Goal: Information Seeking & Learning: Check status

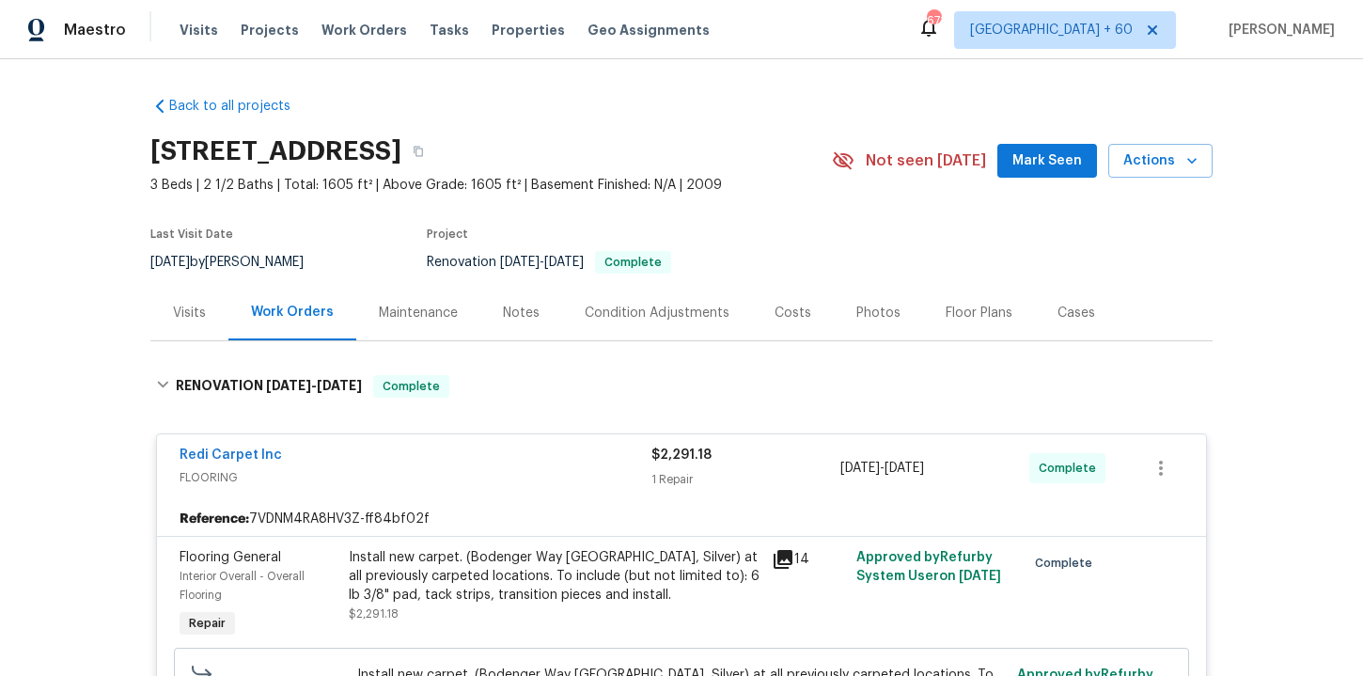
click at [371, 32] on span "Work Orders" at bounding box center [364, 30] width 86 height 19
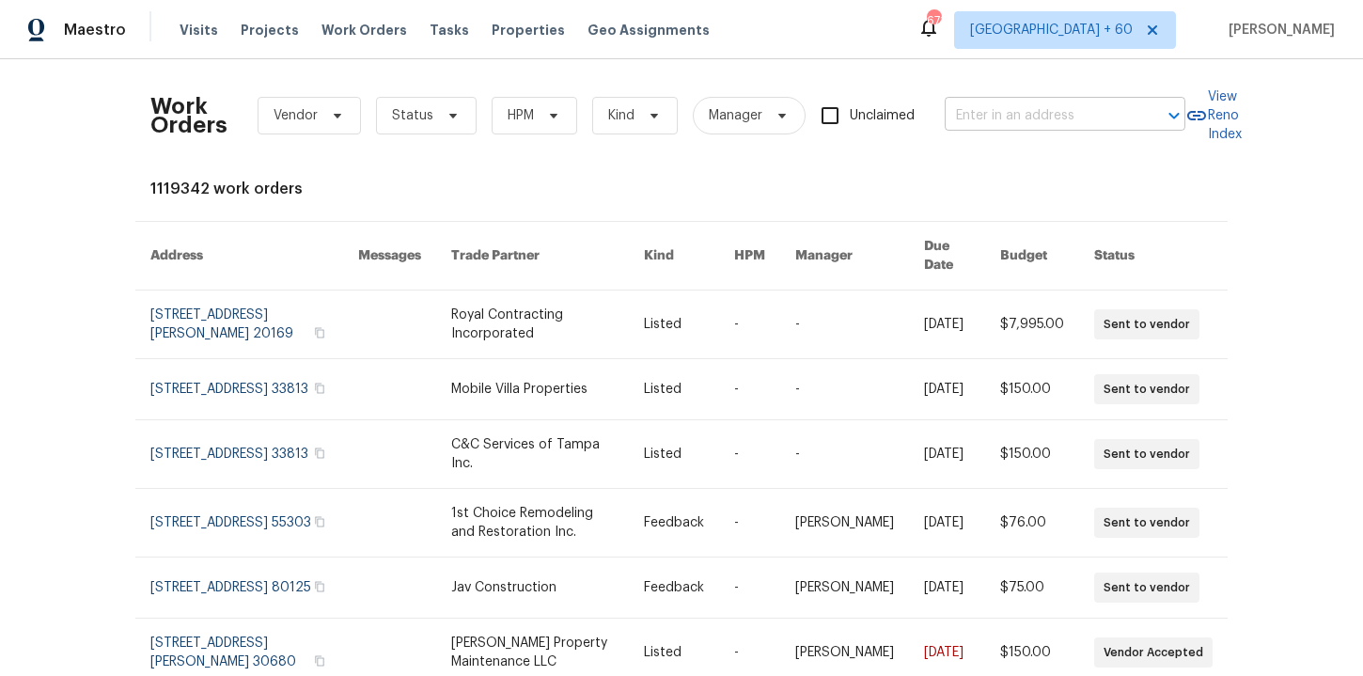
click at [972, 104] on input "text" at bounding box center [1039, 116] width 188 height 29
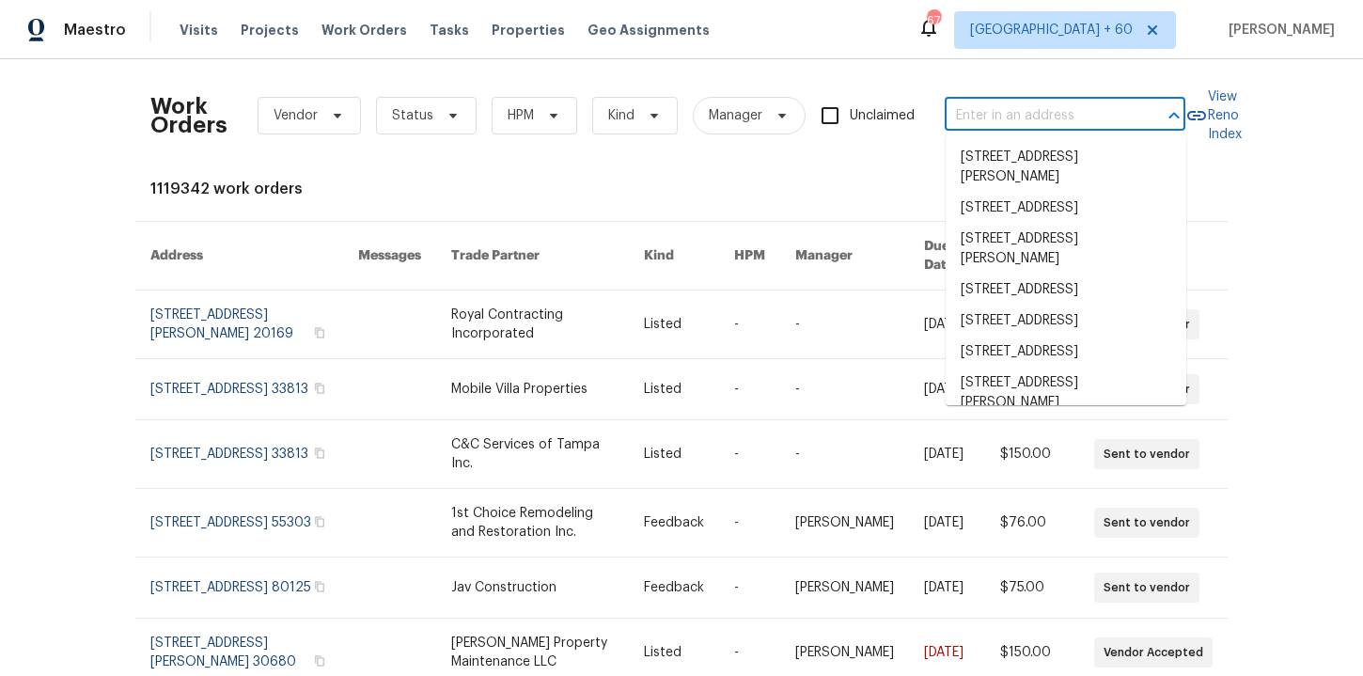
paste input "[STREET_ADDRESS]"
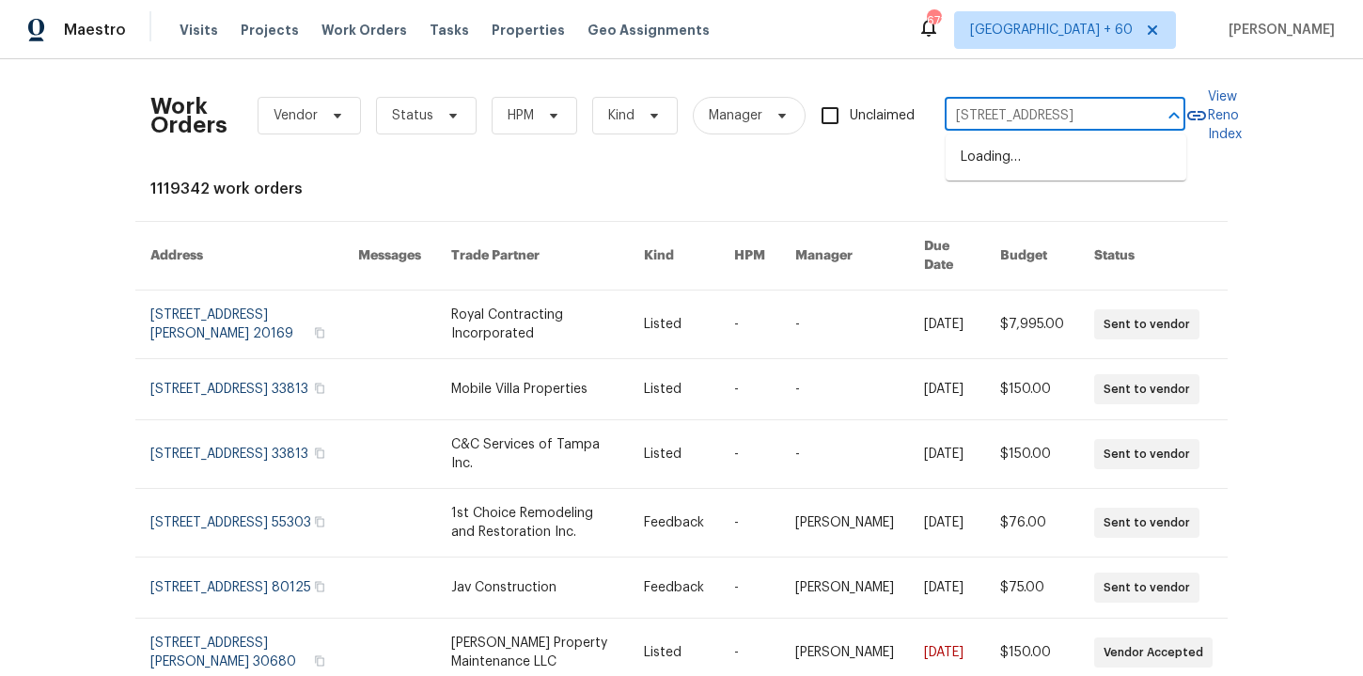
type input "[STREET_ADDRESS]"
click at [1021, 160] on li "[STREET_ADDRESS]" at bounding box center [1066, 157] width 241 height 31
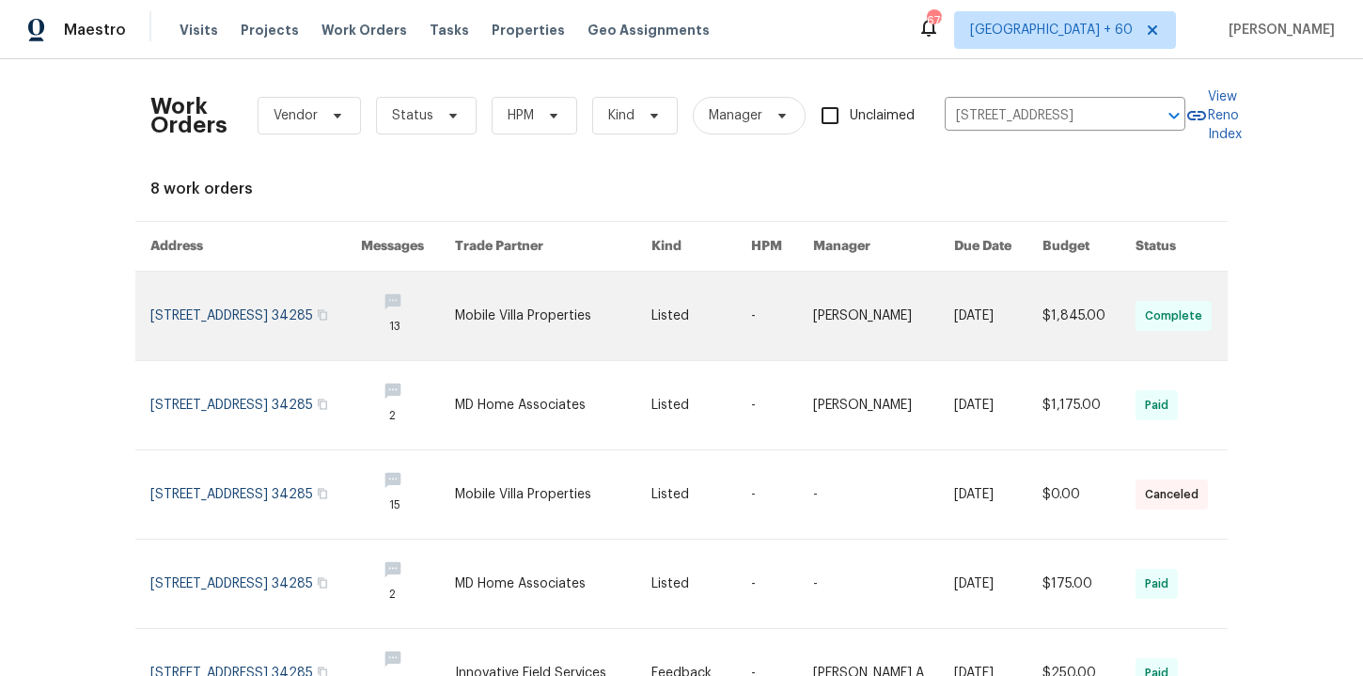
click at [242, 309] on link at bounding box center [255, 316] width 211 height 88
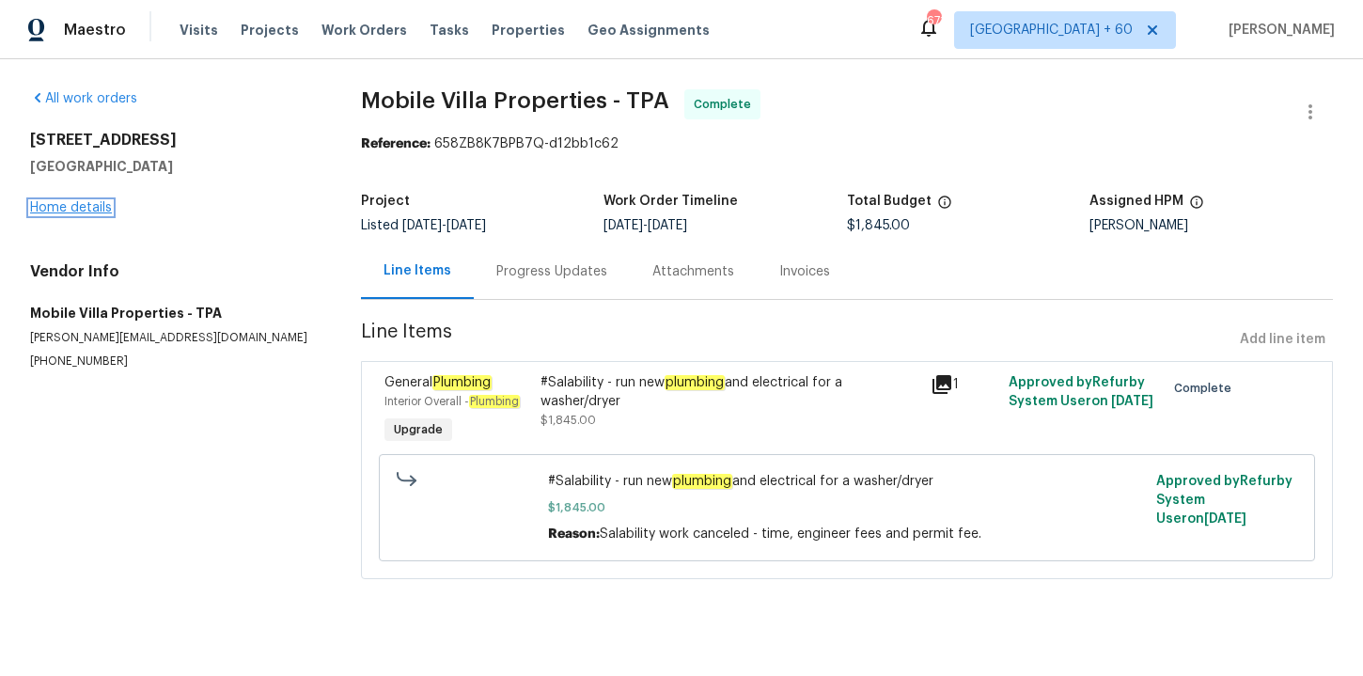
click at [96, 209] on link "Home details" at bounding box center [71, 207] width 82 height 13
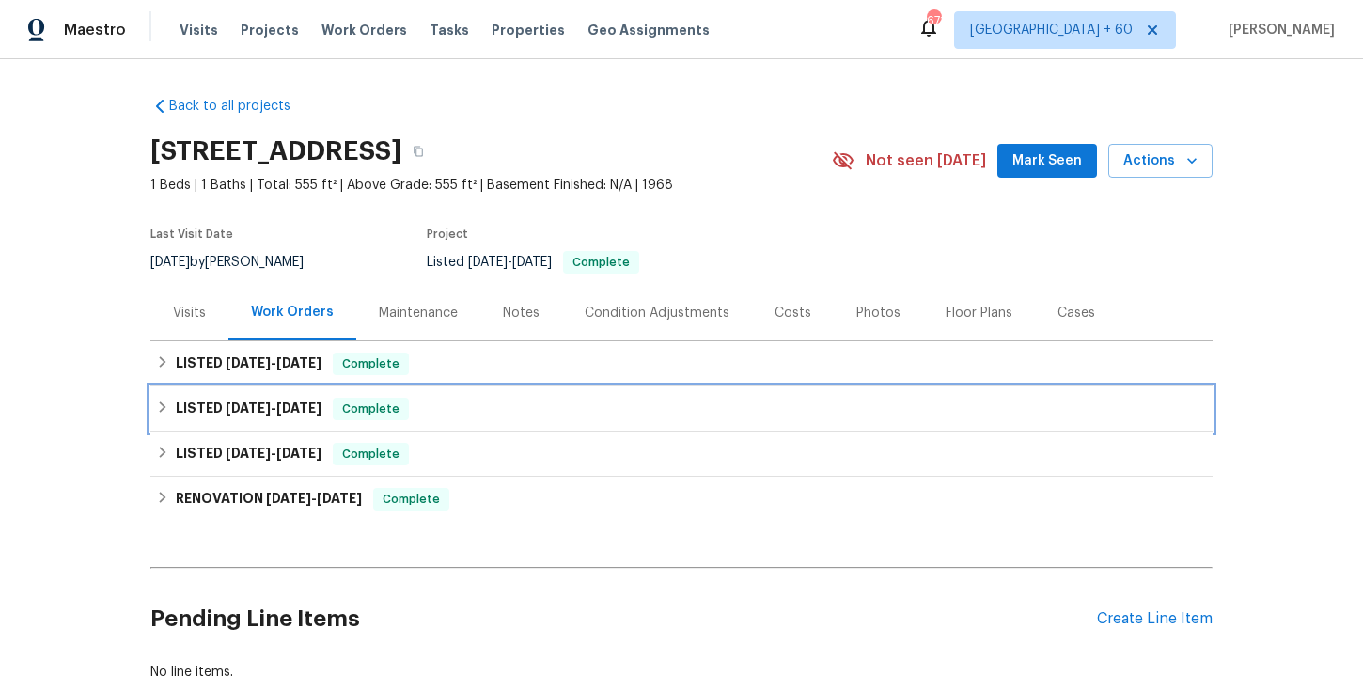
click at [455, 413] on div "LISTED [DATE] - [DATE] Complete" at bounding box center [681, 409] width 1051 height 23
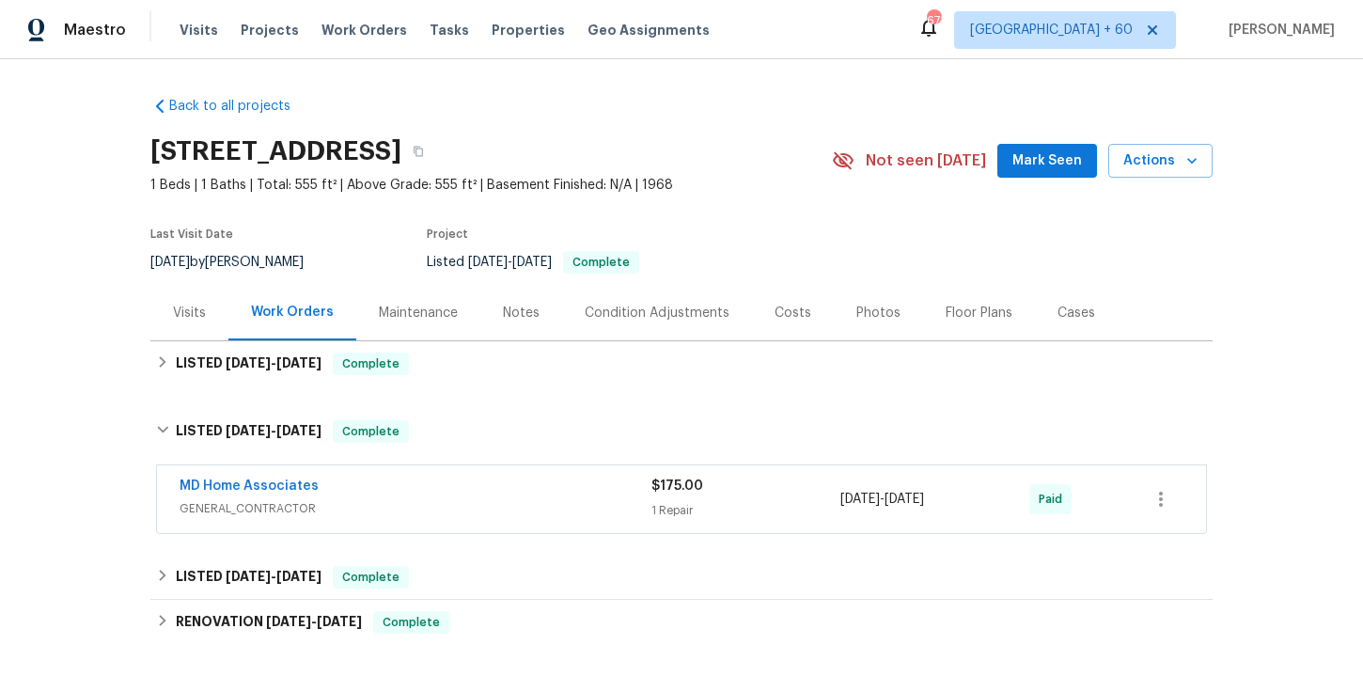
click at [490, 499] on span "GENERAL_CONTRACTOR" at bounding box center [416, 508] width 472 height 19
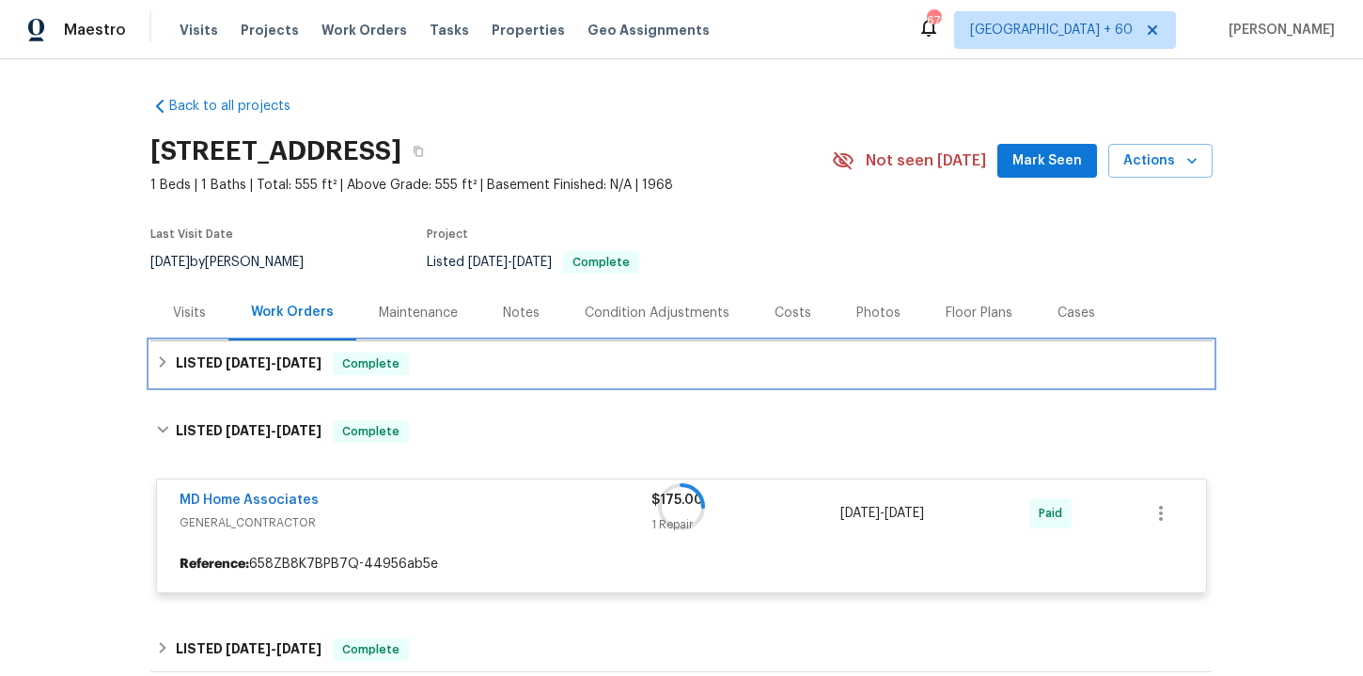
click at [477, 366] on div "LISTED [DATE] - [DATE] Complete" at bounding box center [681, 363] width 1051 height 23
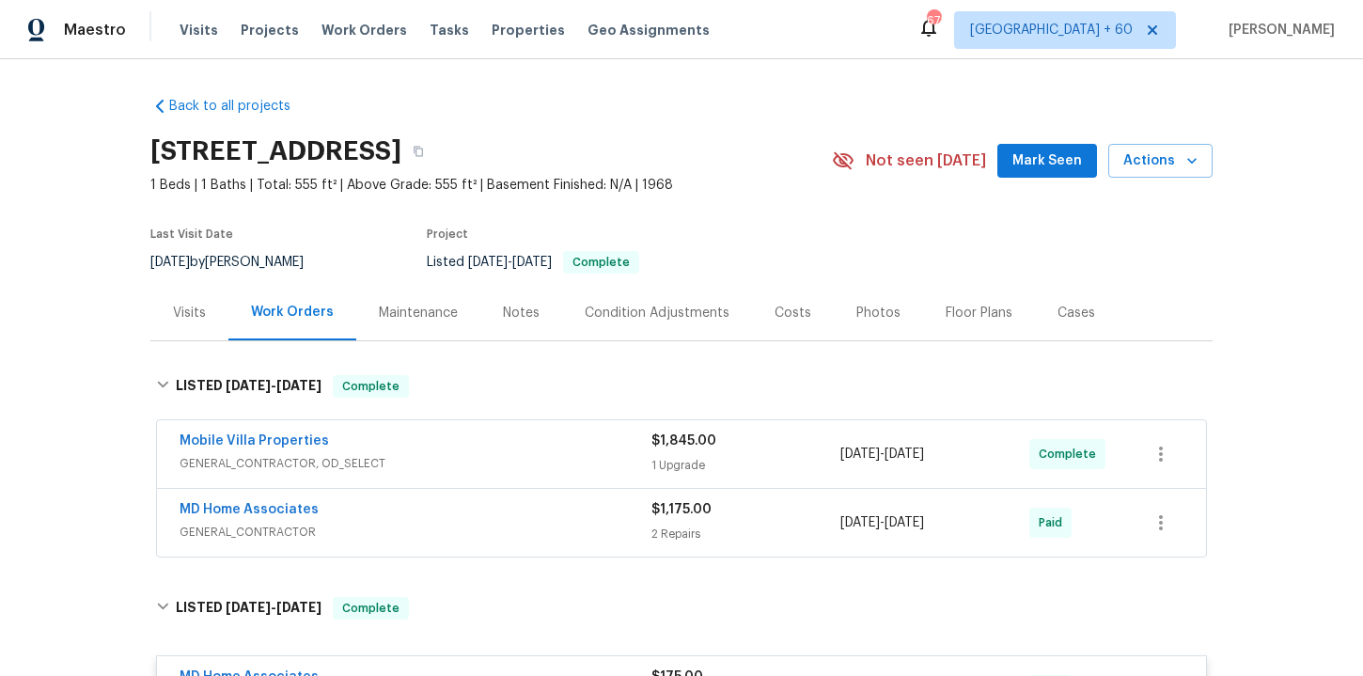
click at [499, 519] on div "MD Home Associates" at bounding box center [416, 511] width 472 height 23
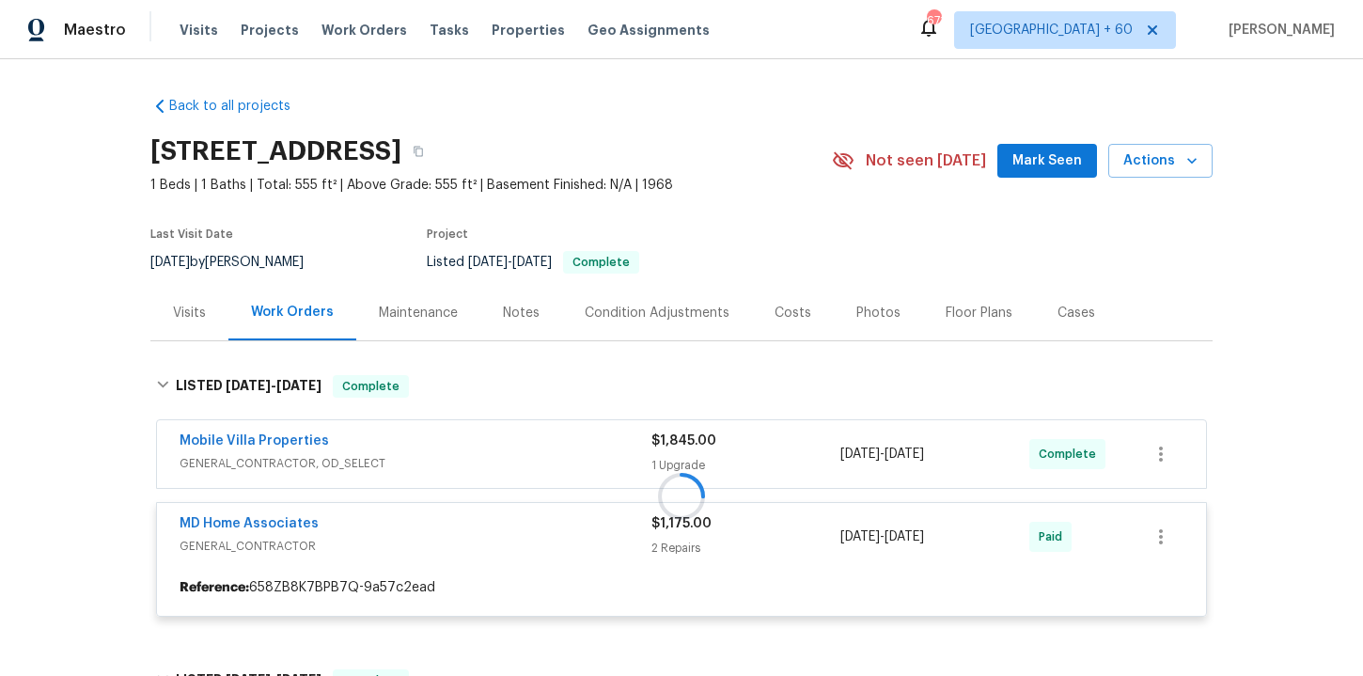
click at [490, 453] on div at bounding box center [681, 495] width 1062 height 279
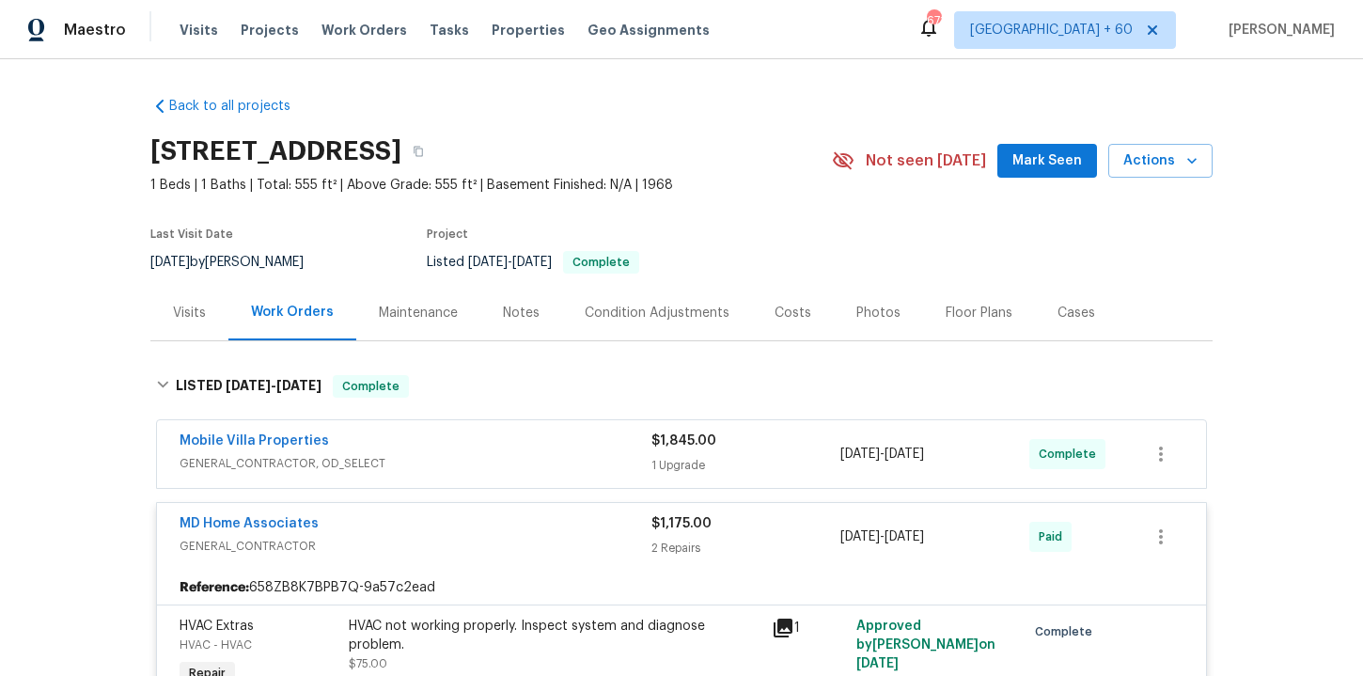
click at [490, 453] on div "Mobile Villa Properties" at bounding box center [416, 442] width 472 height 23
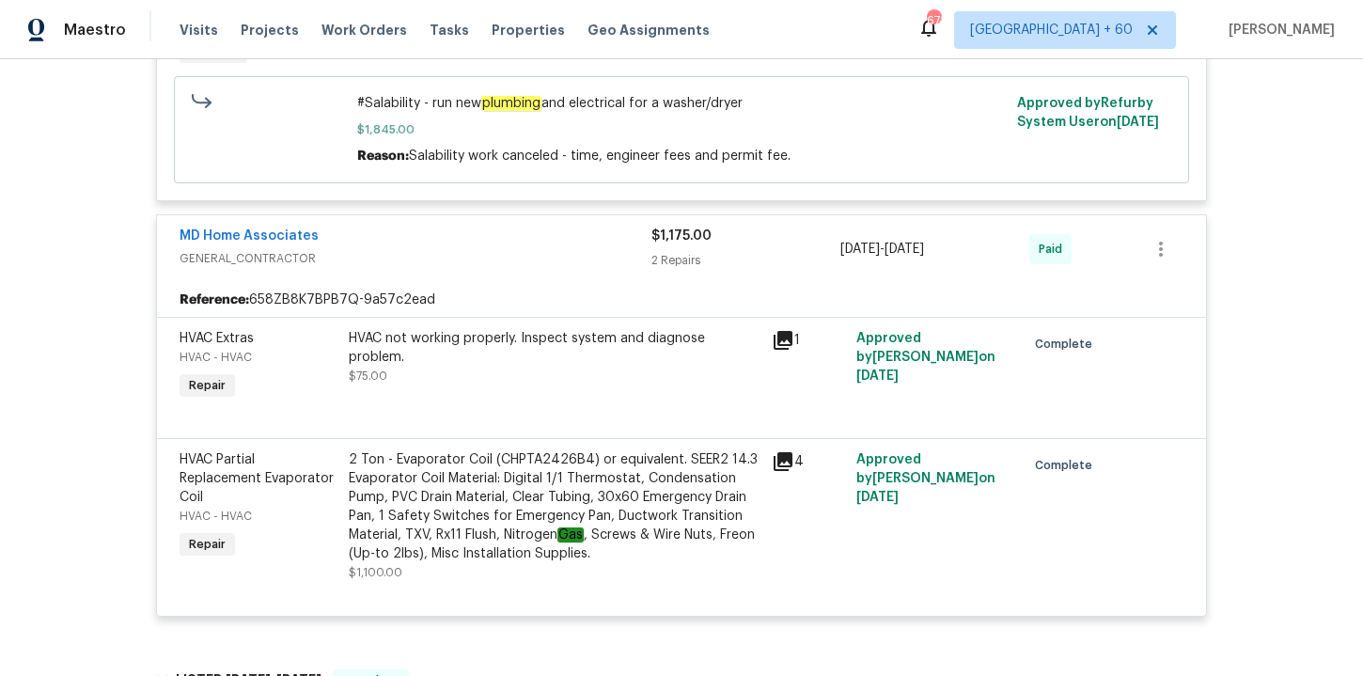
scroll to position [556, 0]
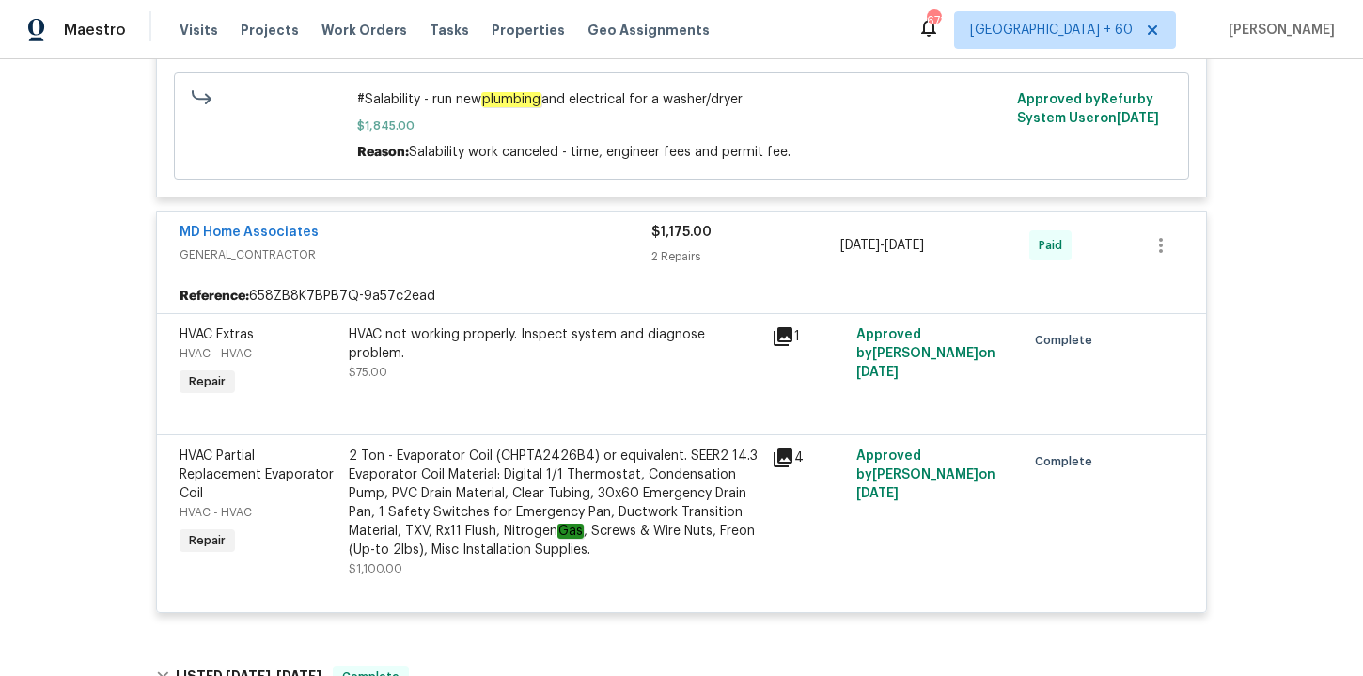
click at [538, 485] on div "2 Ton - Evaporator Coil (CHPTA2426B4) or equivalent. SEER2 14.3 Evaporator Coil…" at bounding box center [555, 502] width 412 height 113
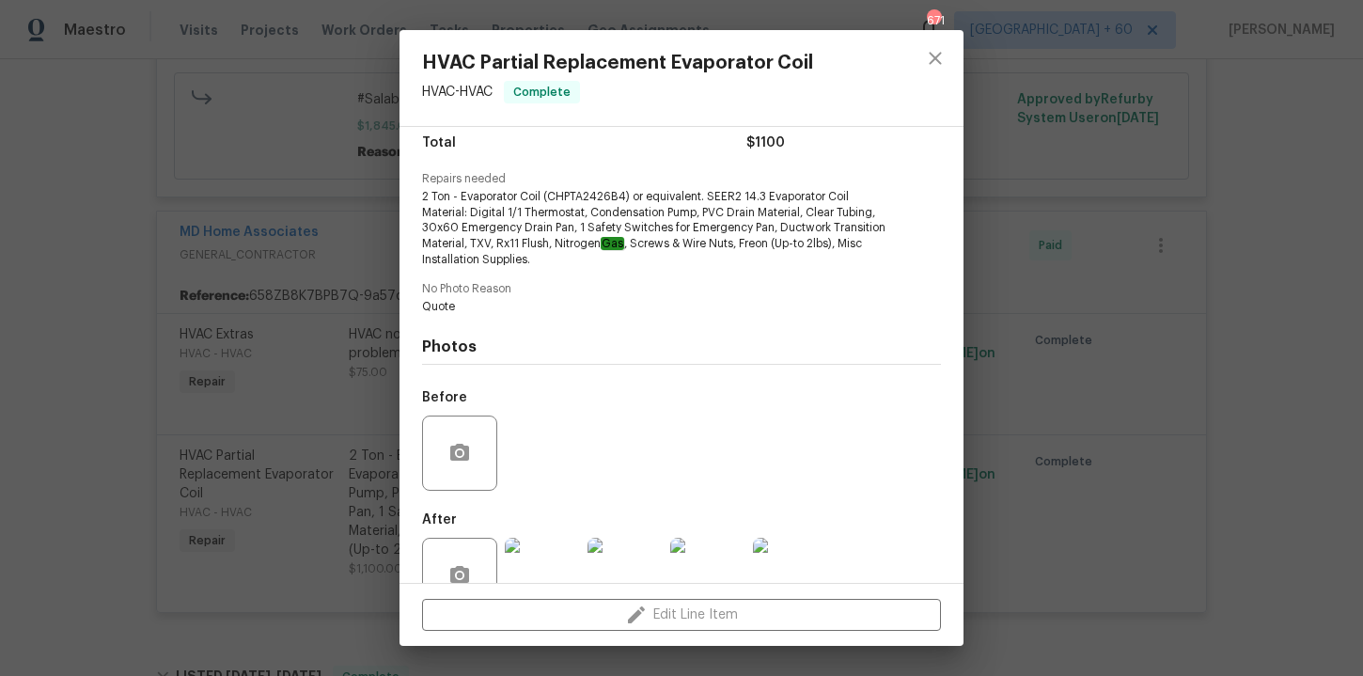
scroll to position [205, 0]
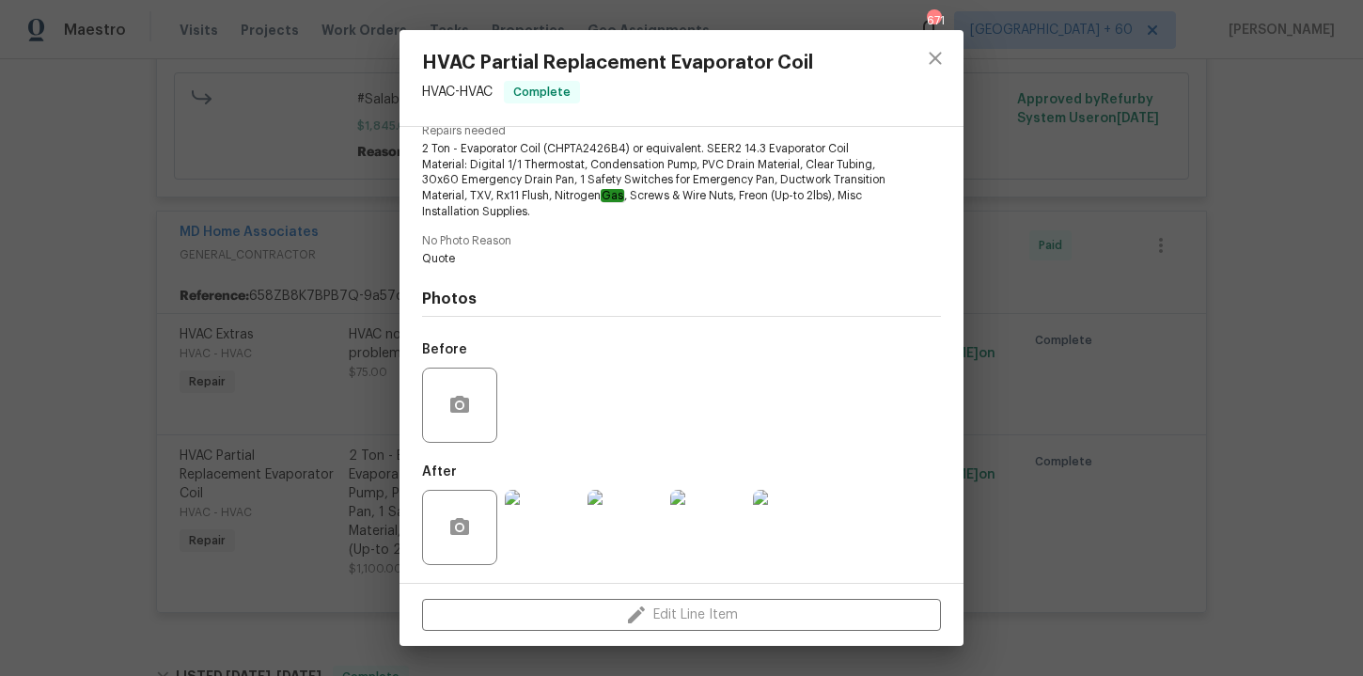
click at [355, 470] on div "HVAC Partial Replacement Evaporator Coil HVAC - HVAC Complete Vendor MD Home As…" at bounding box center [681, 338] width 1363 height 676
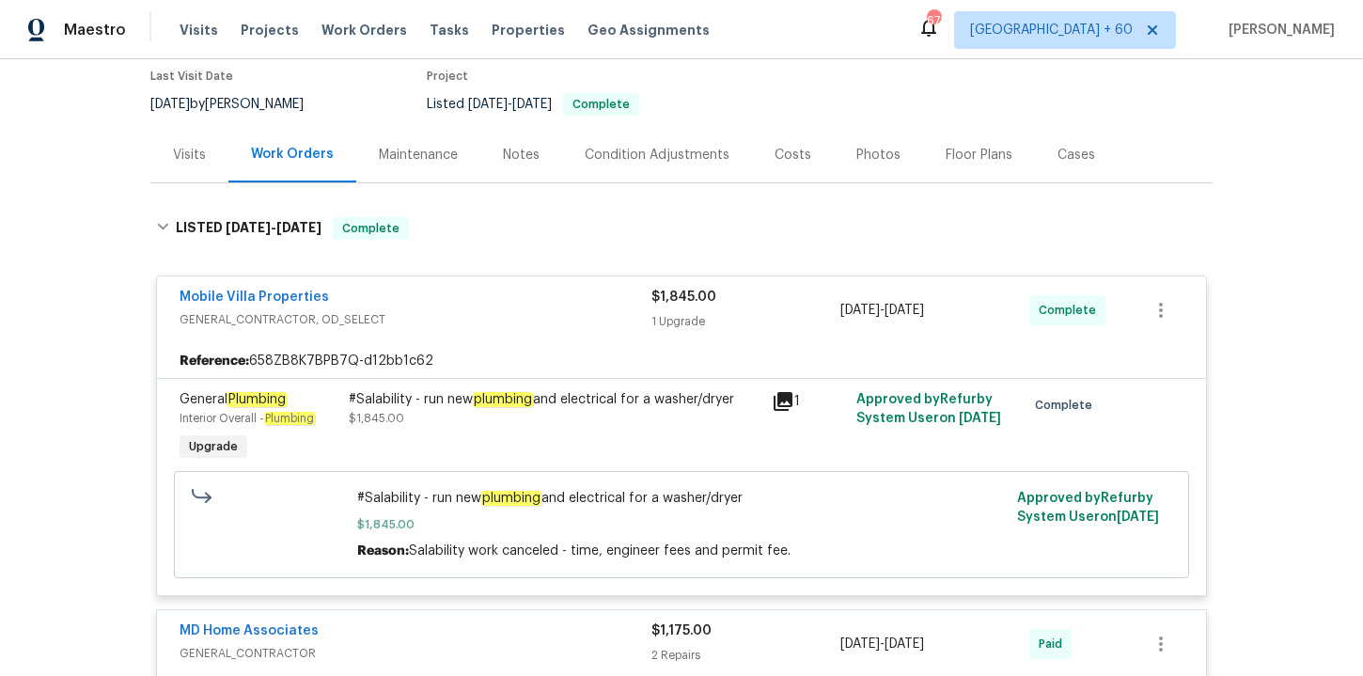
scroll to position [164, 0]
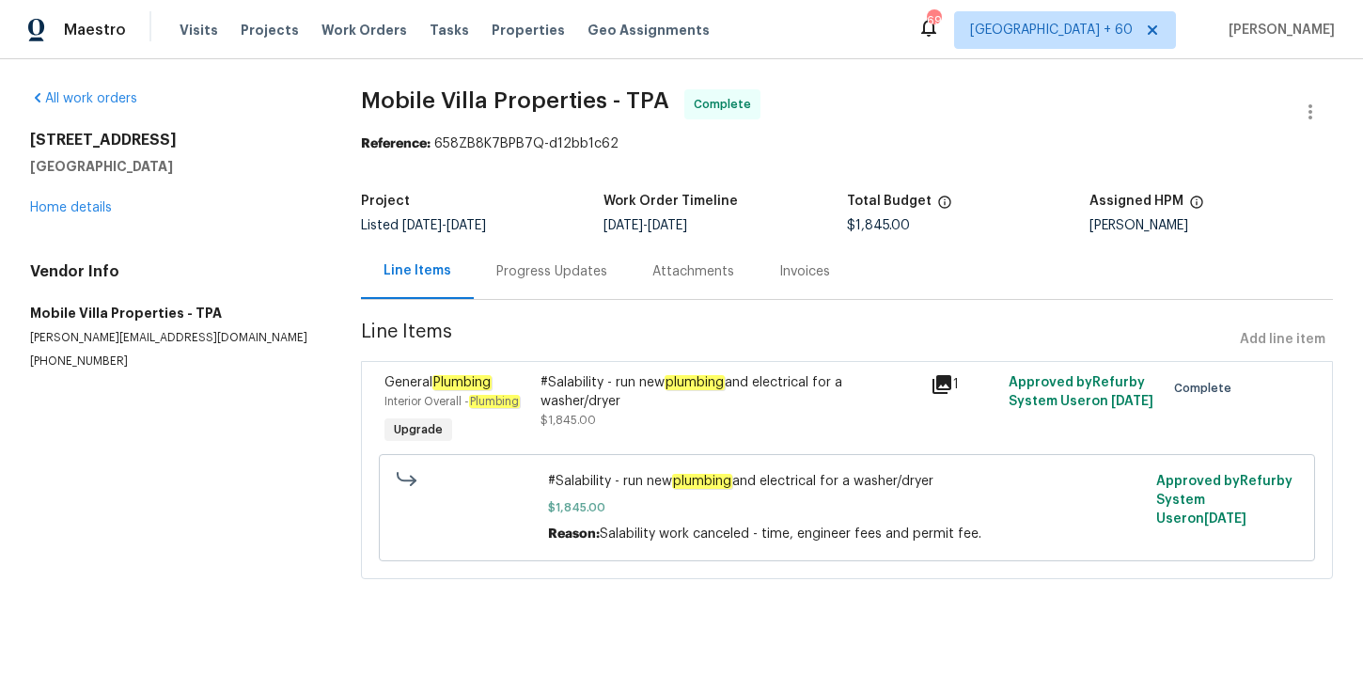
click at [546, 282] on div "Progress Updates" at bounding box center [552, 270] width 156 height 55
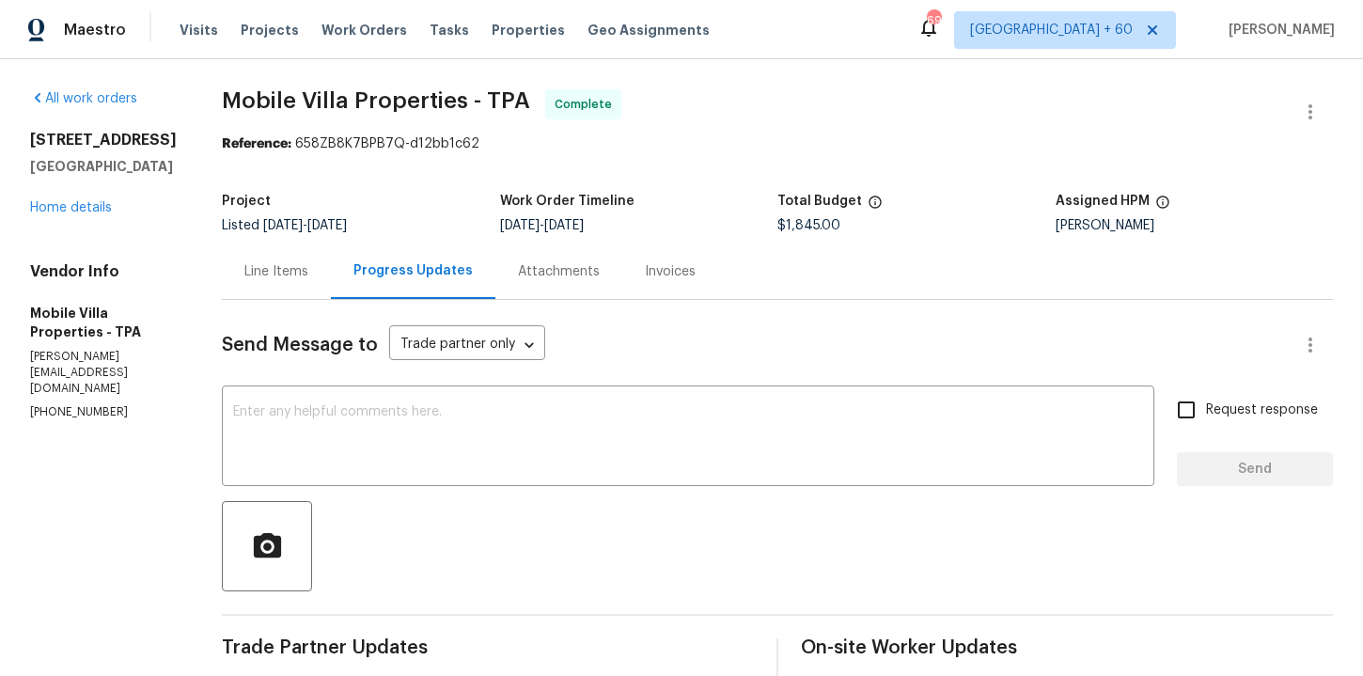
click at [261, 274] on div "Line Items" at bounding box center [276, 271] width 64 height 19
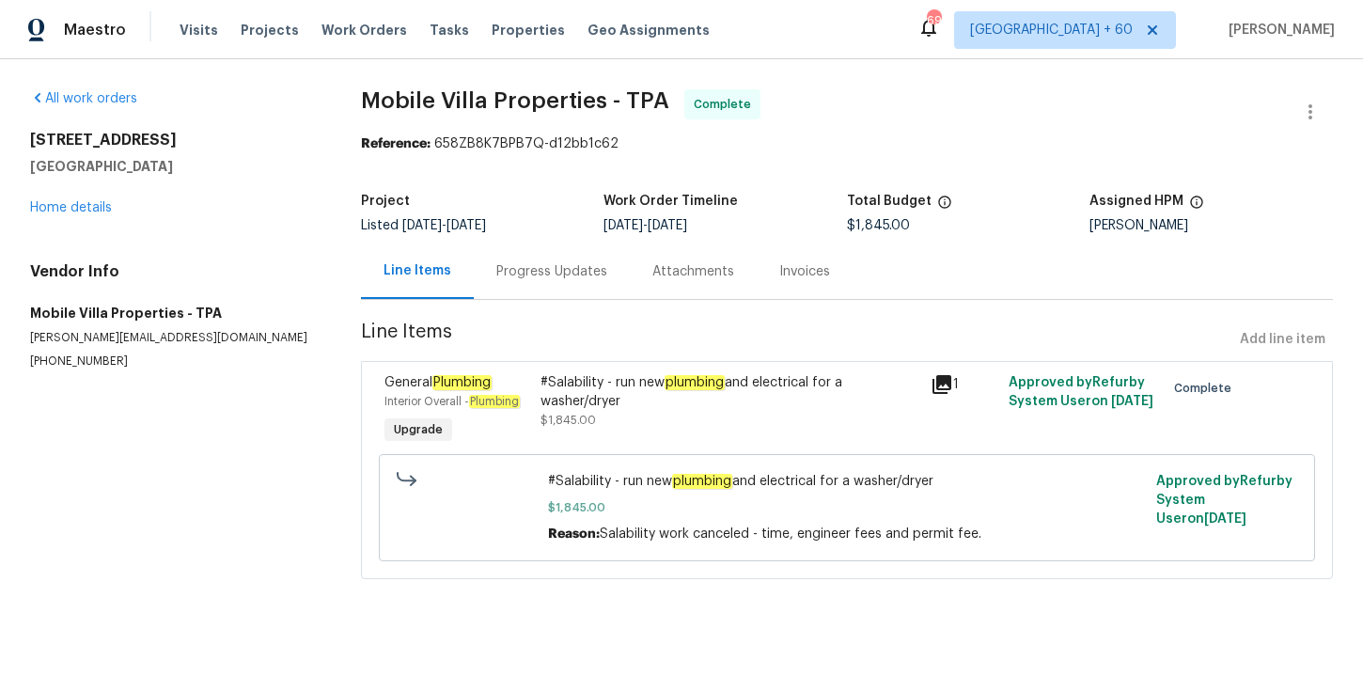
click at [753, 418] on div "#Salability - run new plumbing and electrical for a washer/dryer $1,845.00" at bounding box center [729, 401] width 379 height 56
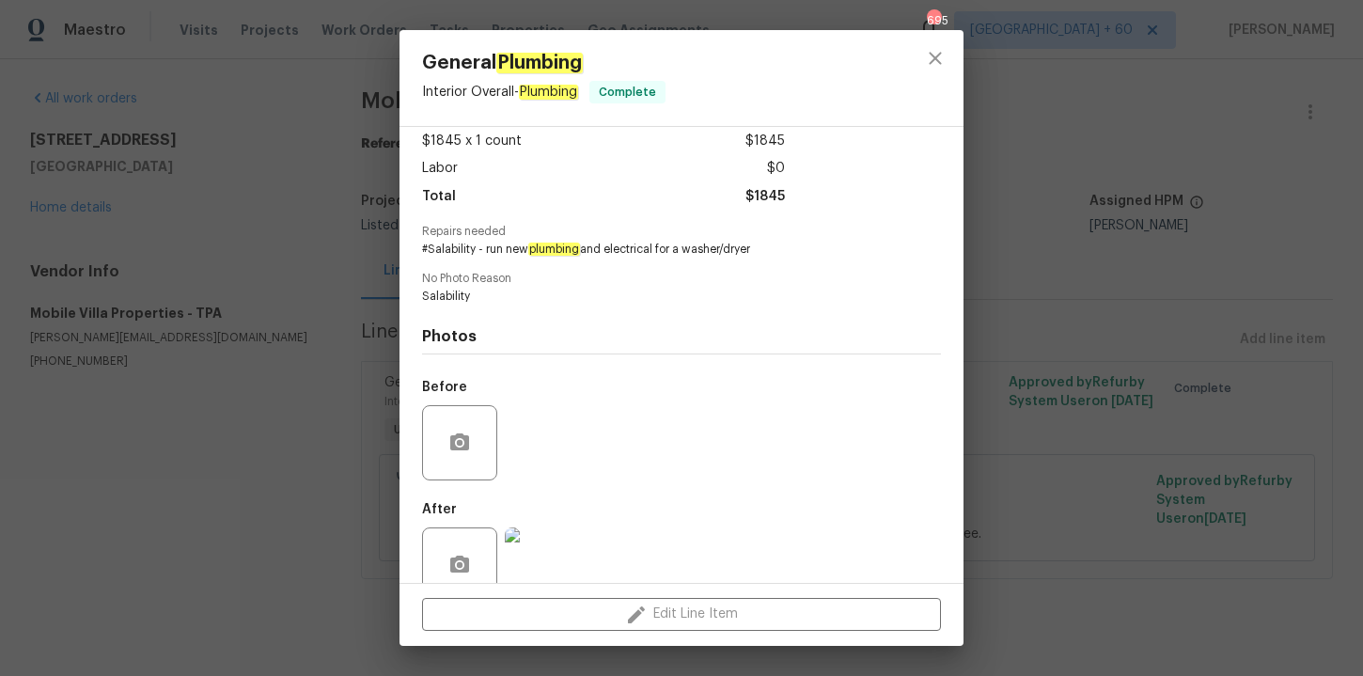
scroll to position [142, 0]
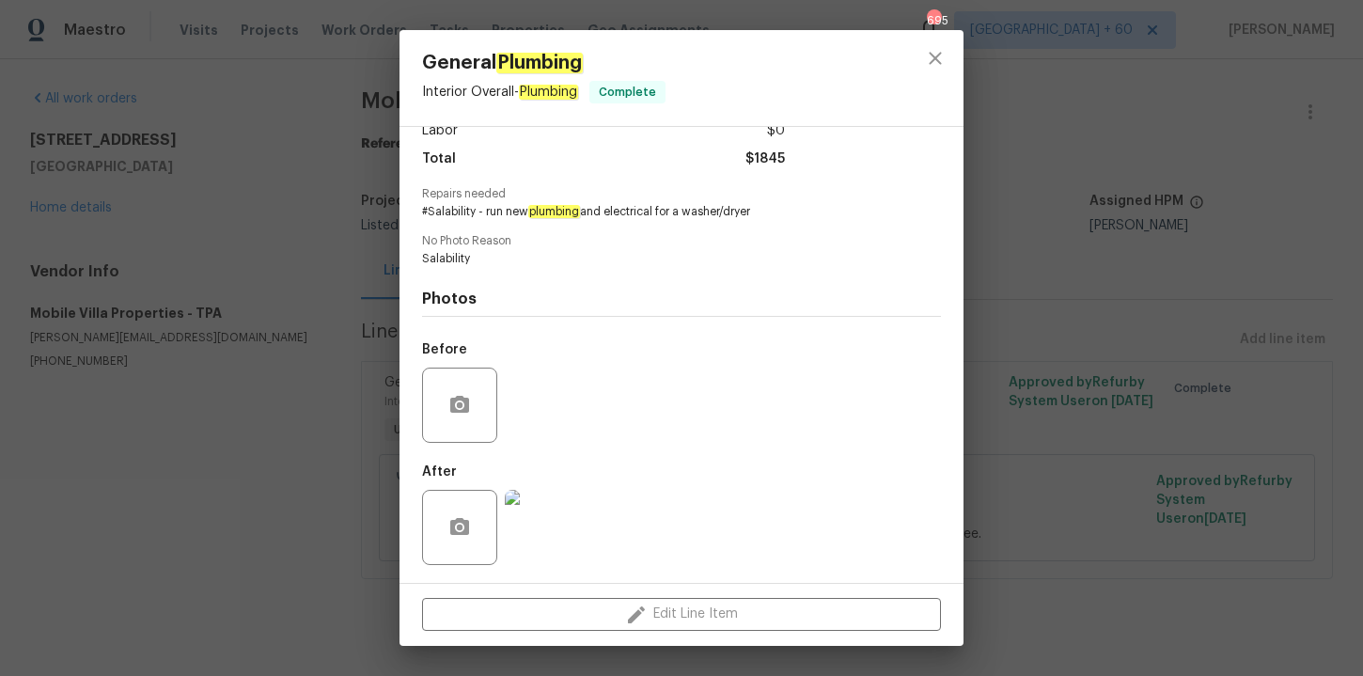
click at [555, 524] on img at bounding box center [542, 527] width 75 height 75
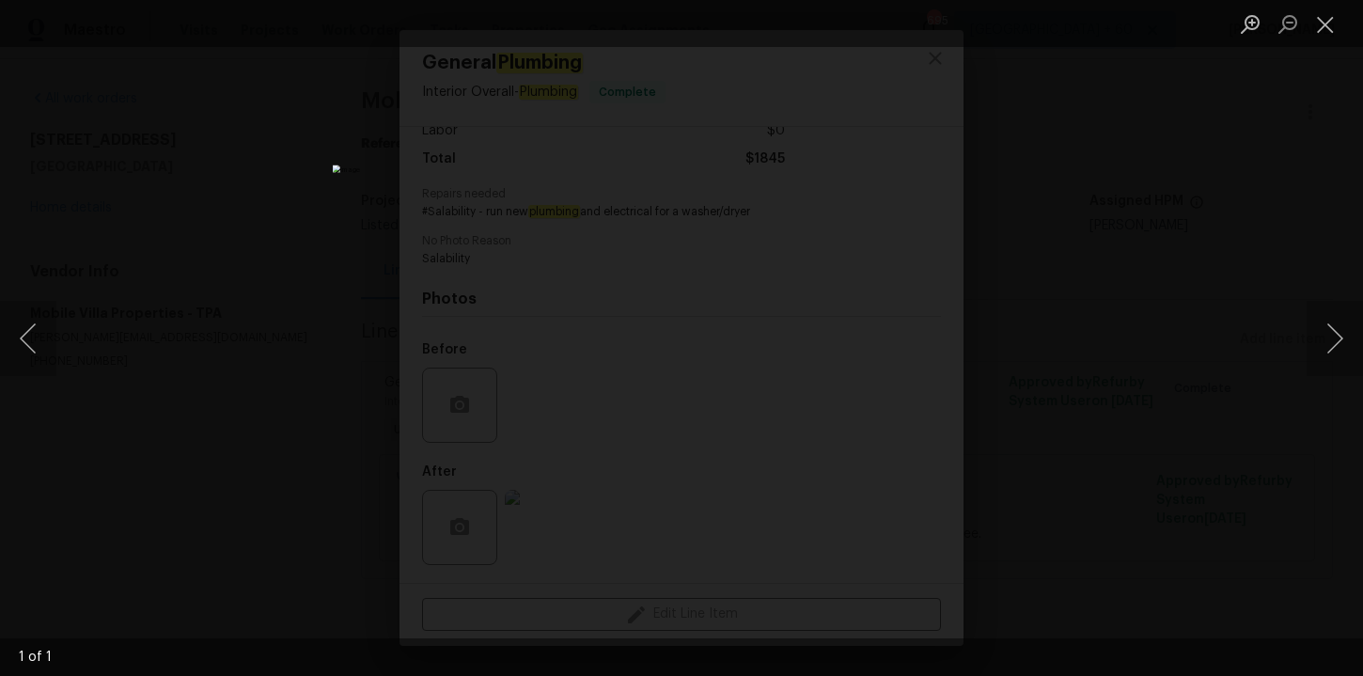
click at [1117, 262] on div "Lightbox" at bounding box center [681, 338] width 1363 height 676
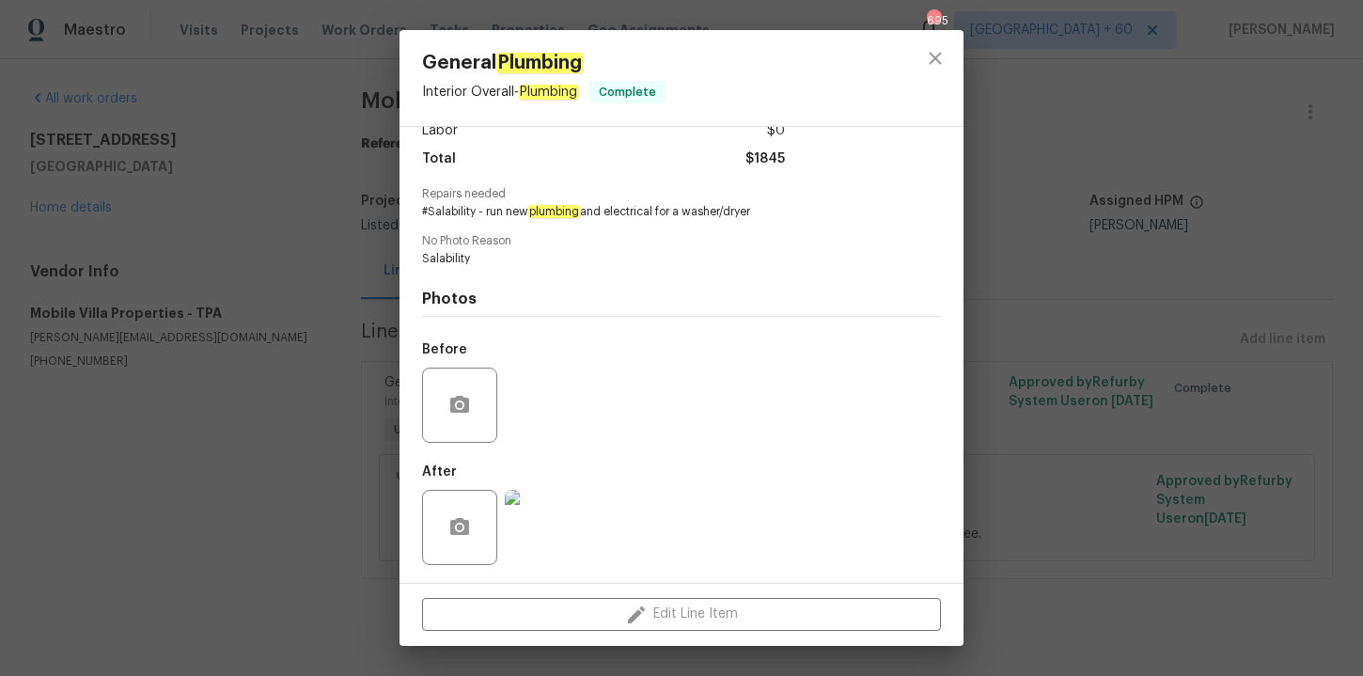
click at [1082, 351] on div "General Plumbing Interior Overall - Plumbing Complete Vendor Mobile Villa Prope…" at bounding box center [681, 338] width 1363 height 676
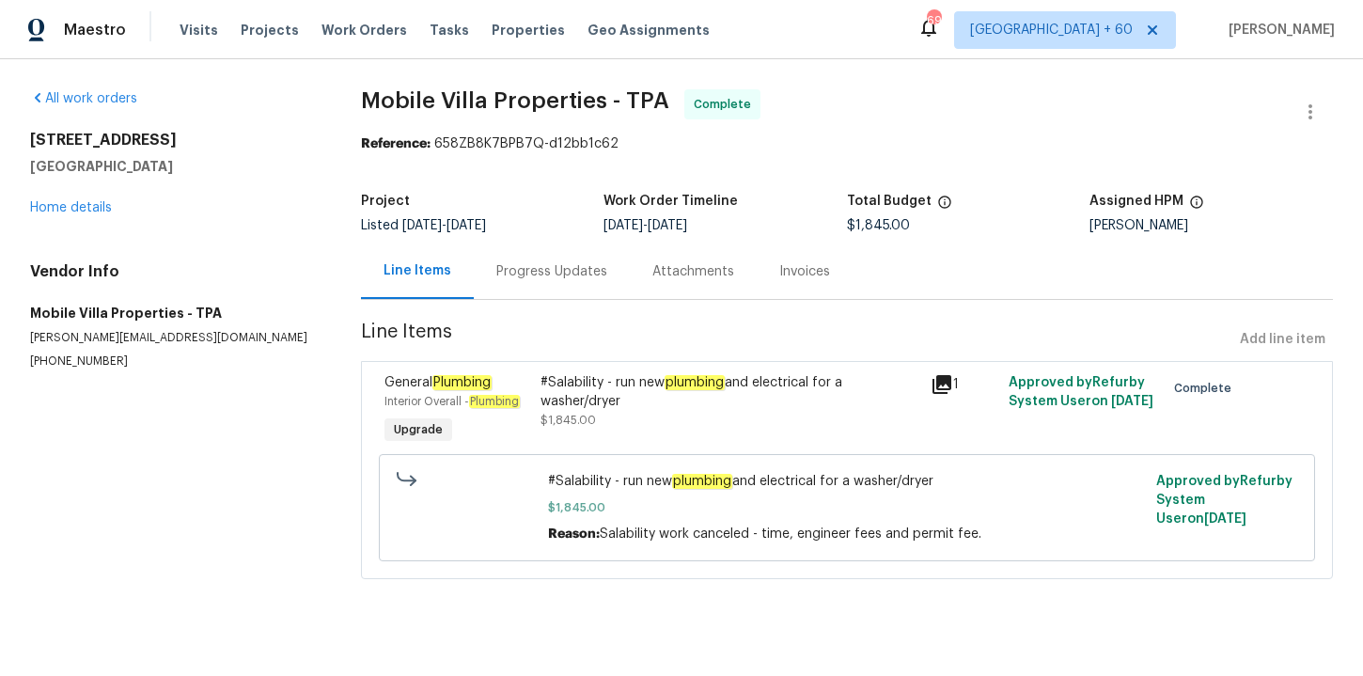
click at [548, 293] on div "Progress Updates" at bounding box center [552, 270] width 156 height 55
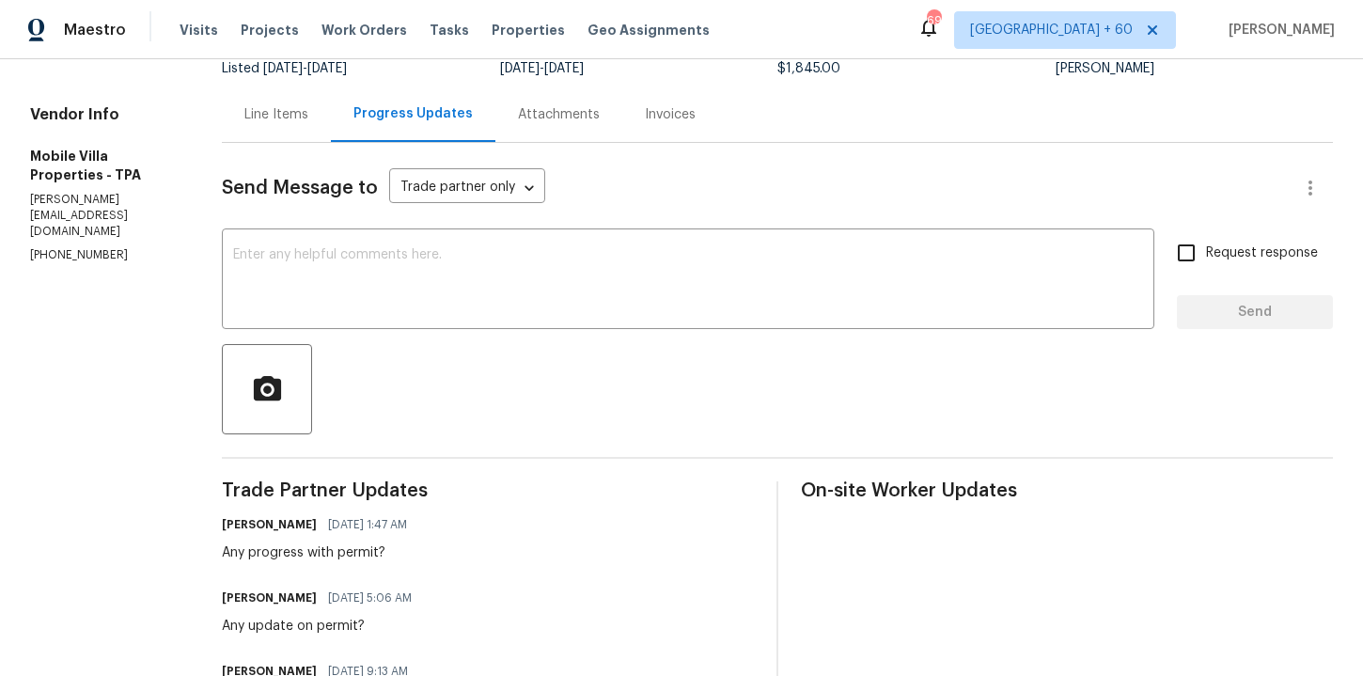
scroll to position [141, 0]
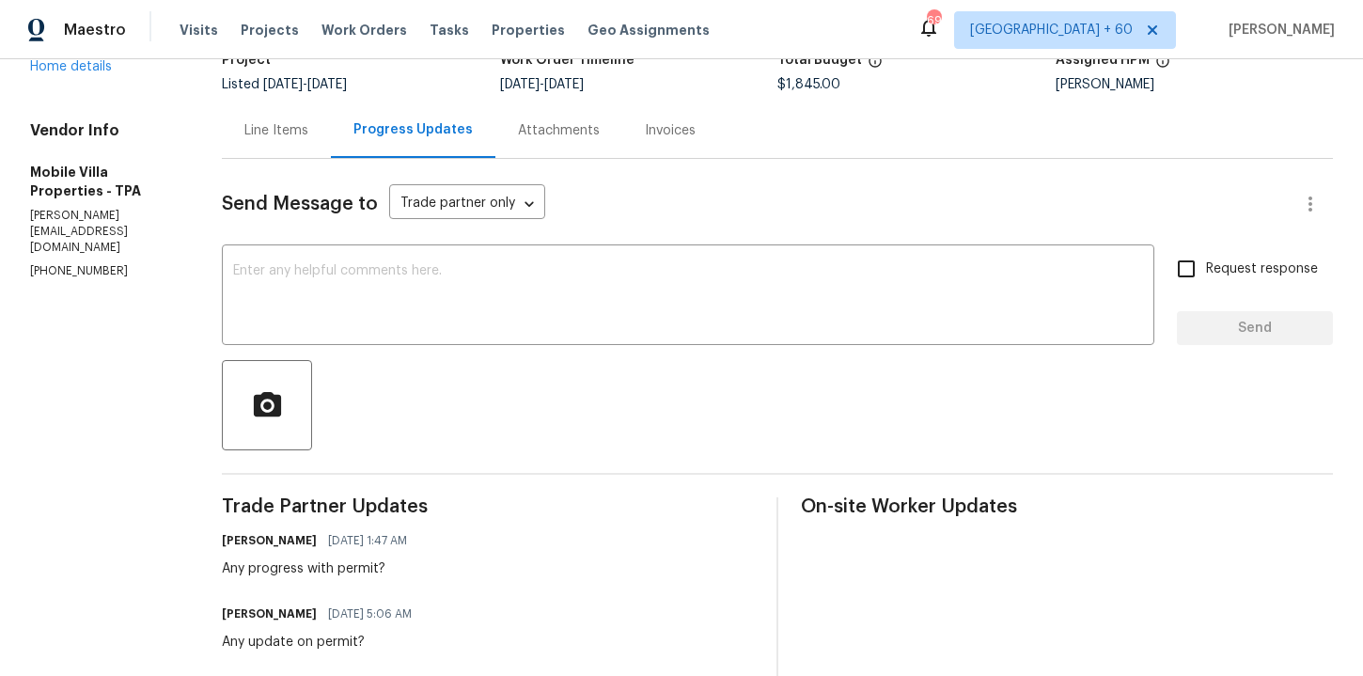
click at [645, 132] on div "Invoices" at bounding box center [670, 130] width 51 height 19
